Goal: Navigation & Orientation: Find specific page/section

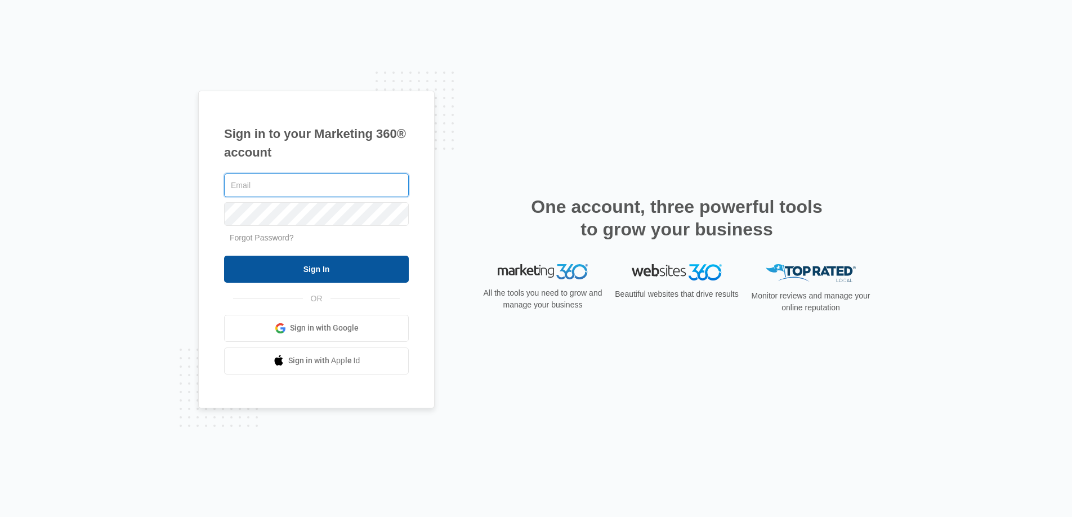
type input "joel.green@madwire.com"
click at [356, 274] on input "Sign In" at bounding box center [316, 269] width 185 height 27
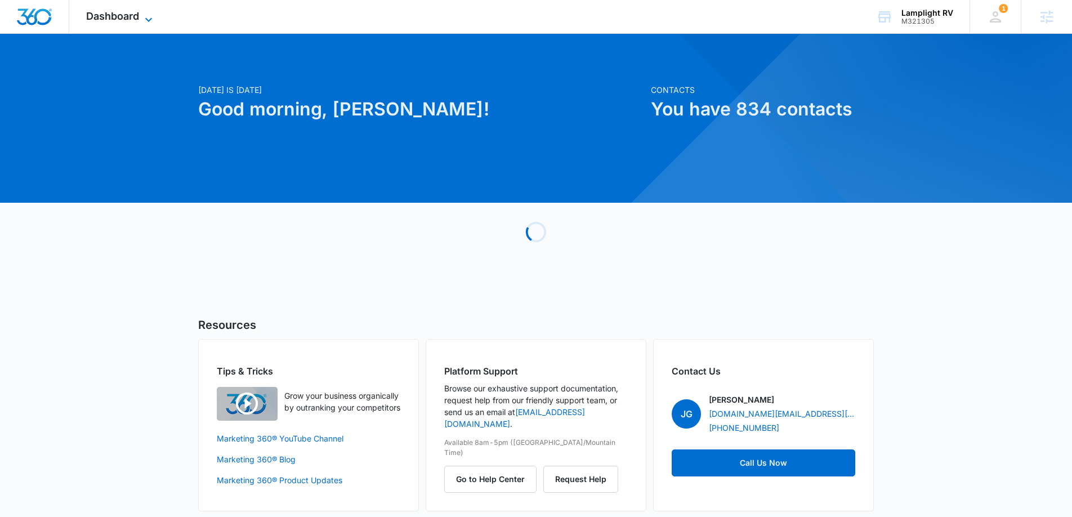
click at [117, 13] on span "Dashboard" at bounding box center [112, 16] width 53 height 12
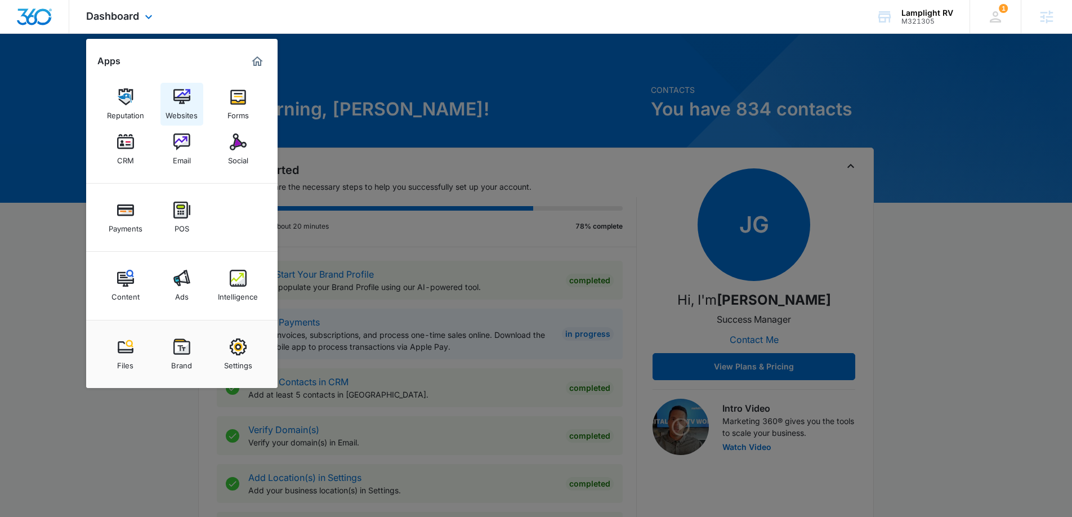
click at [171, 106] on div "Websites" at bounding box center [182, 112] width 32 height 15
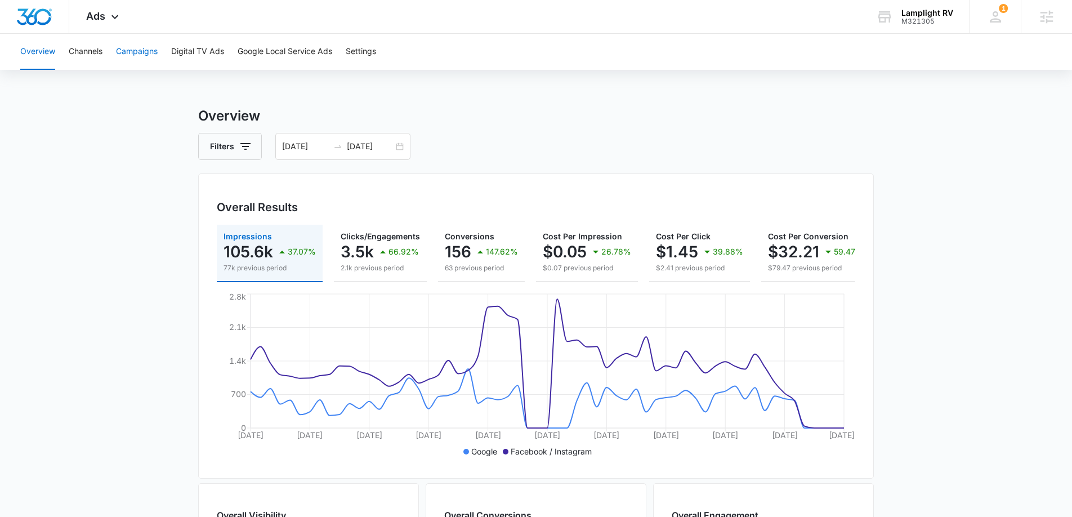
click at [151, 55] on button "Campaigns" at bounding box center [137, 52] width 42 height 36
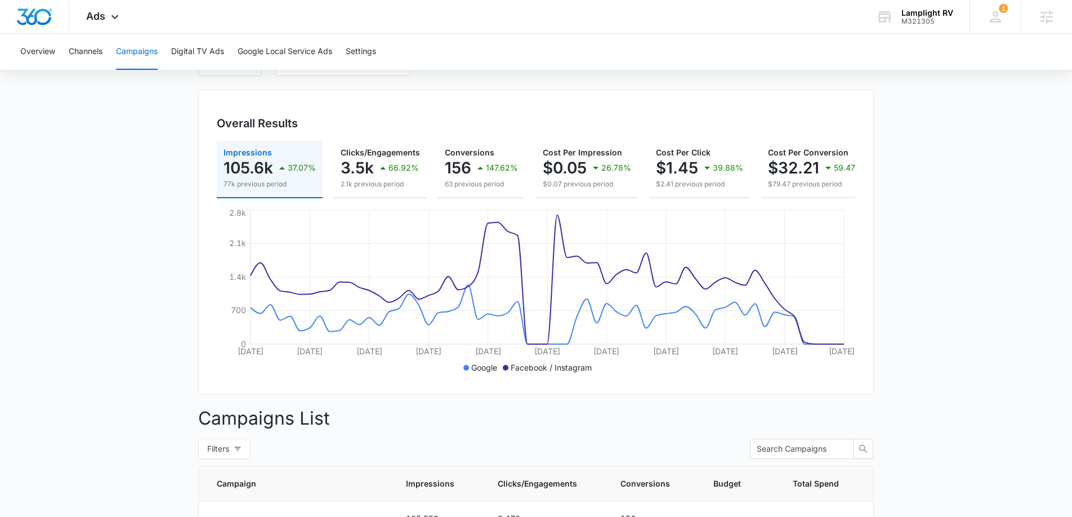
scroll to position [44, 0]
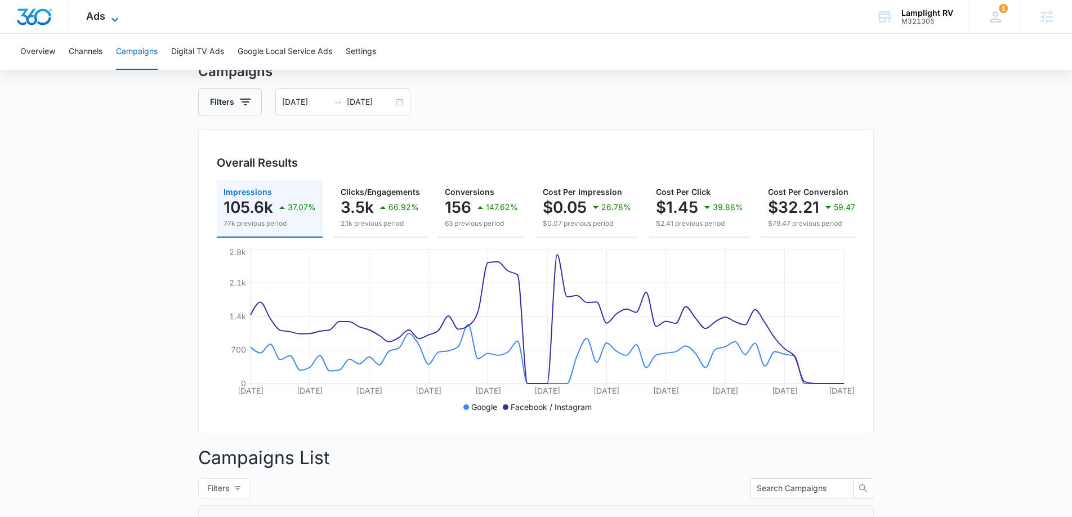
click at [93, 20] on span "Ads" at bounding box center [95, 16] width 19 height 12
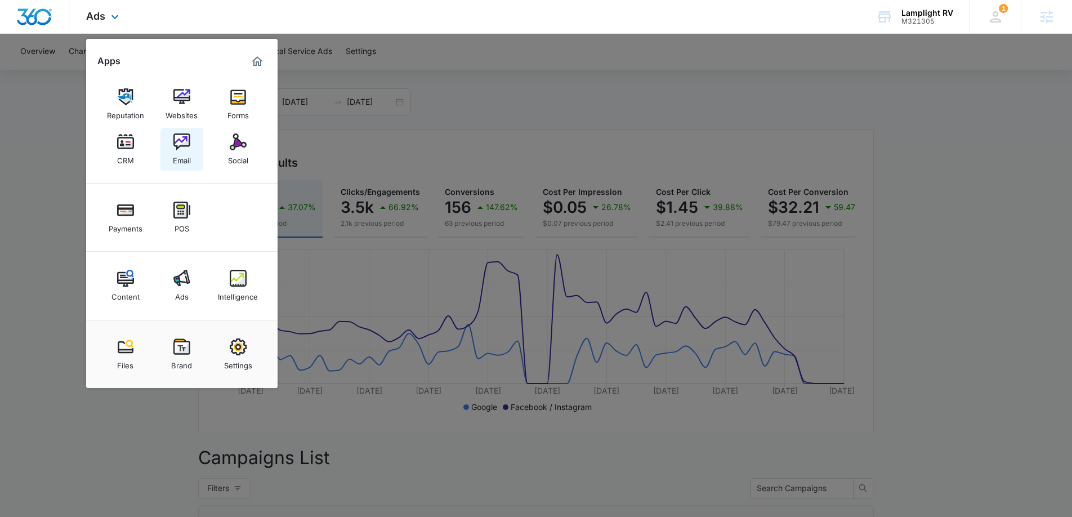
click at [187, 159] on div "Email" at bounding box center [182, 157] width 18 height 15
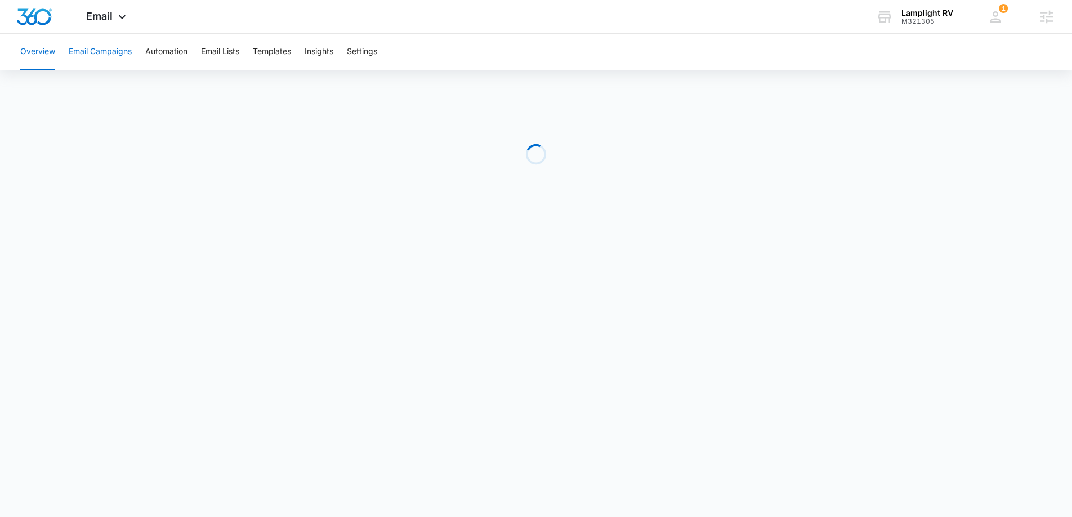
click at [81, 48] on button "Email Campaigns" at bounding box center [100, 52] width 63 height 36
